Goal: Information Seeking & Learning: Understand process/instructions

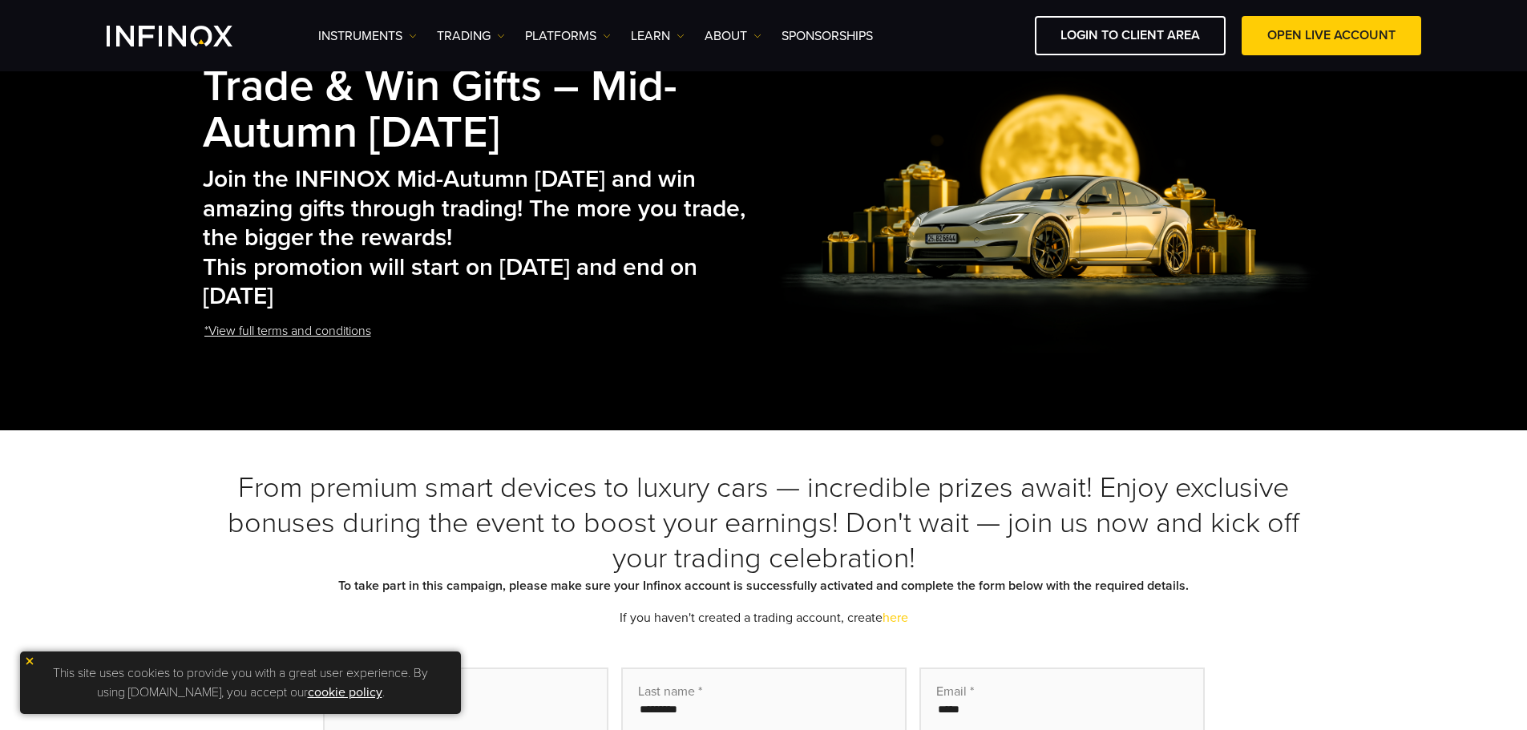
scroll to position [80, 0]
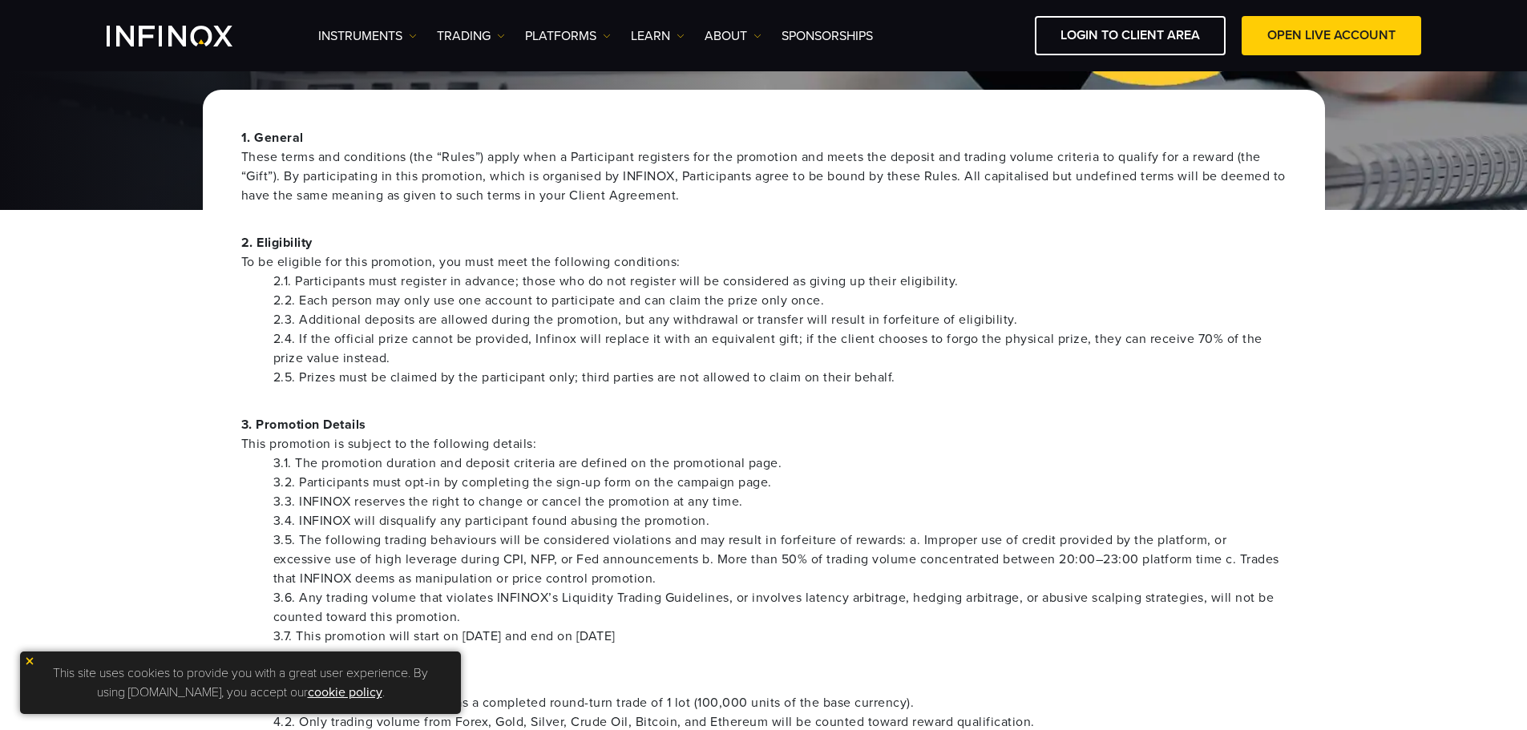
scroll to position [160, 0]
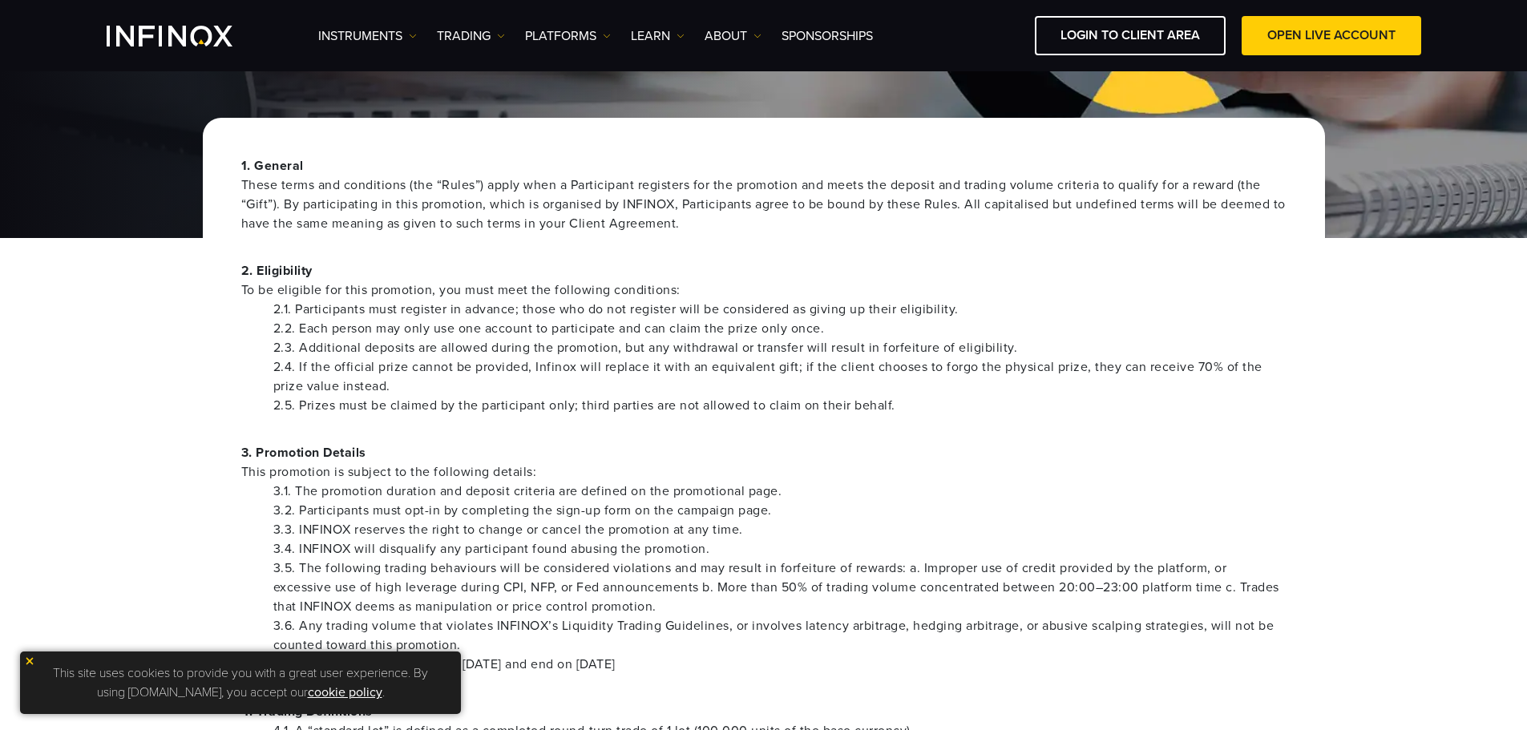
click at [27, 659] on img at bounding box center [29, 661] width 11 height 11
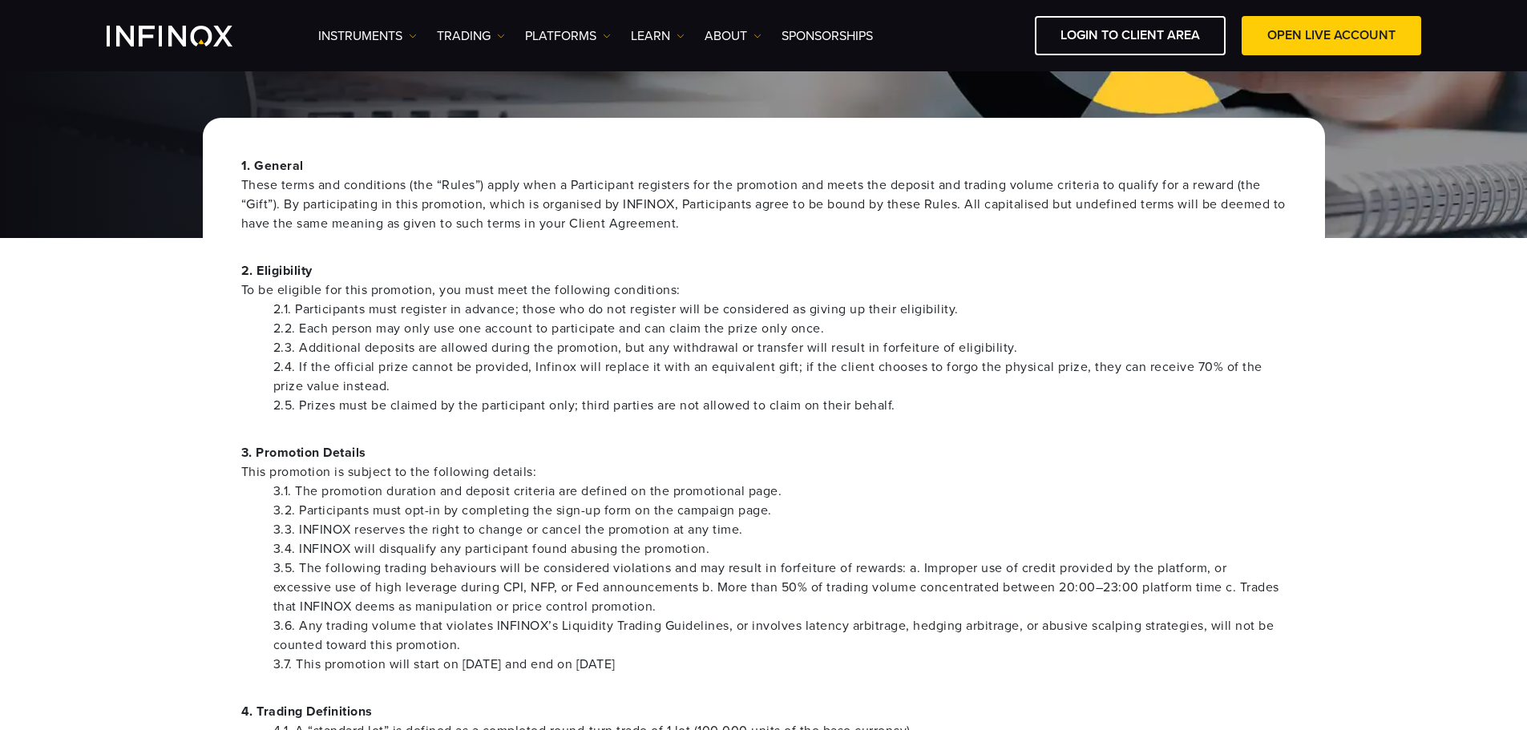
click at [455, 419] on div "1. General These terms and conditions (the “Rules”) apply when a Participant re…" at bounding box center [764, 623] width 1122 height 1010
click at [1150, 460] on p "3. Promotion Details This promotion is subject to the following details:" at bounding box center [763, 462] width 1045 height 38
click at [1022, 394] on li "2.4. If the official prize cannot be provided, Infinox will replace it with an …" at bounding box center [779, 377] width 1013 height 38
click at [1166, 520] on li "3.3. INFINOX reserves the right to change or cancel the promotion at any time." at bounding box center [779, 529] width 1013 height 19
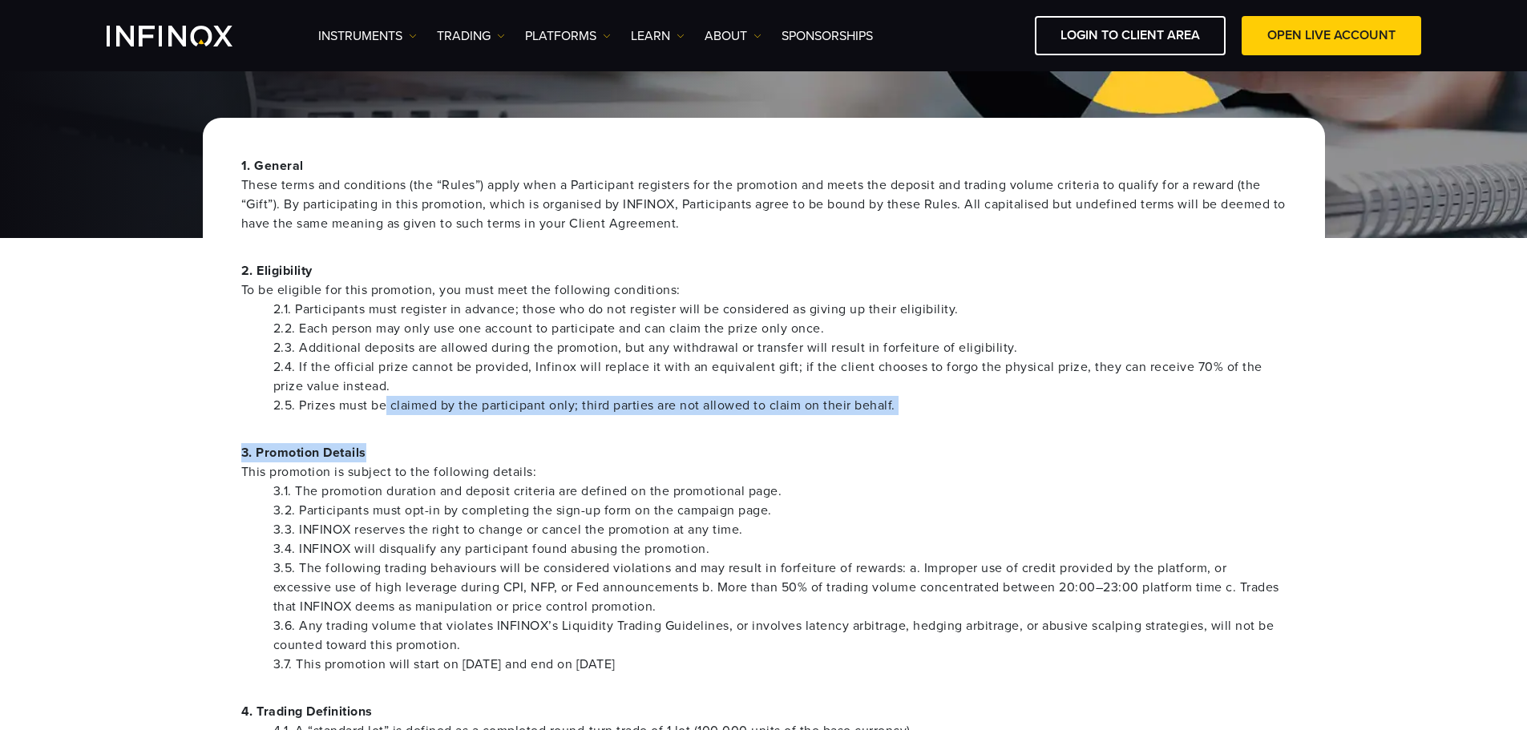
drag, startPoint x: 389, startPoint y: 397, endPoint x: 613, endPoint y: 416, distance: 225.3
click at [613, 416] on div "1. General These terms and conditions (the “Rules”) apply when a Participant re…" at bounding box center [764, 623] width 1122 height 1010
click at [617, 423] on div "1. General These terms and conditions (the “Rules”) apply when a Participant re…" at bounding box center [764, 623] width 1122 height 1010
